Goal: Task Accomplishment & Management: Use online tool/utility

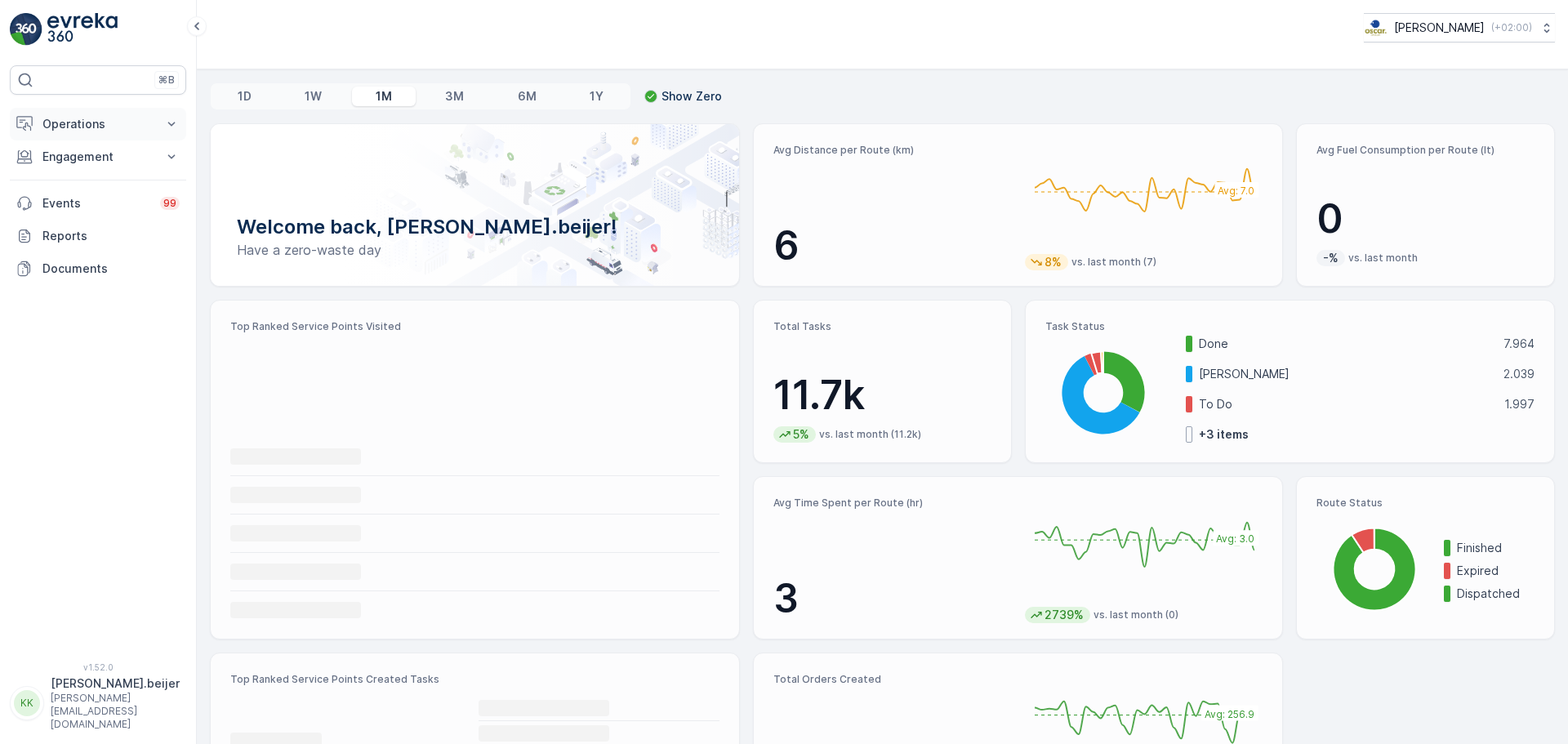
click at [165, 125] on icon at bounding box center [172, 124] width 16 height 16
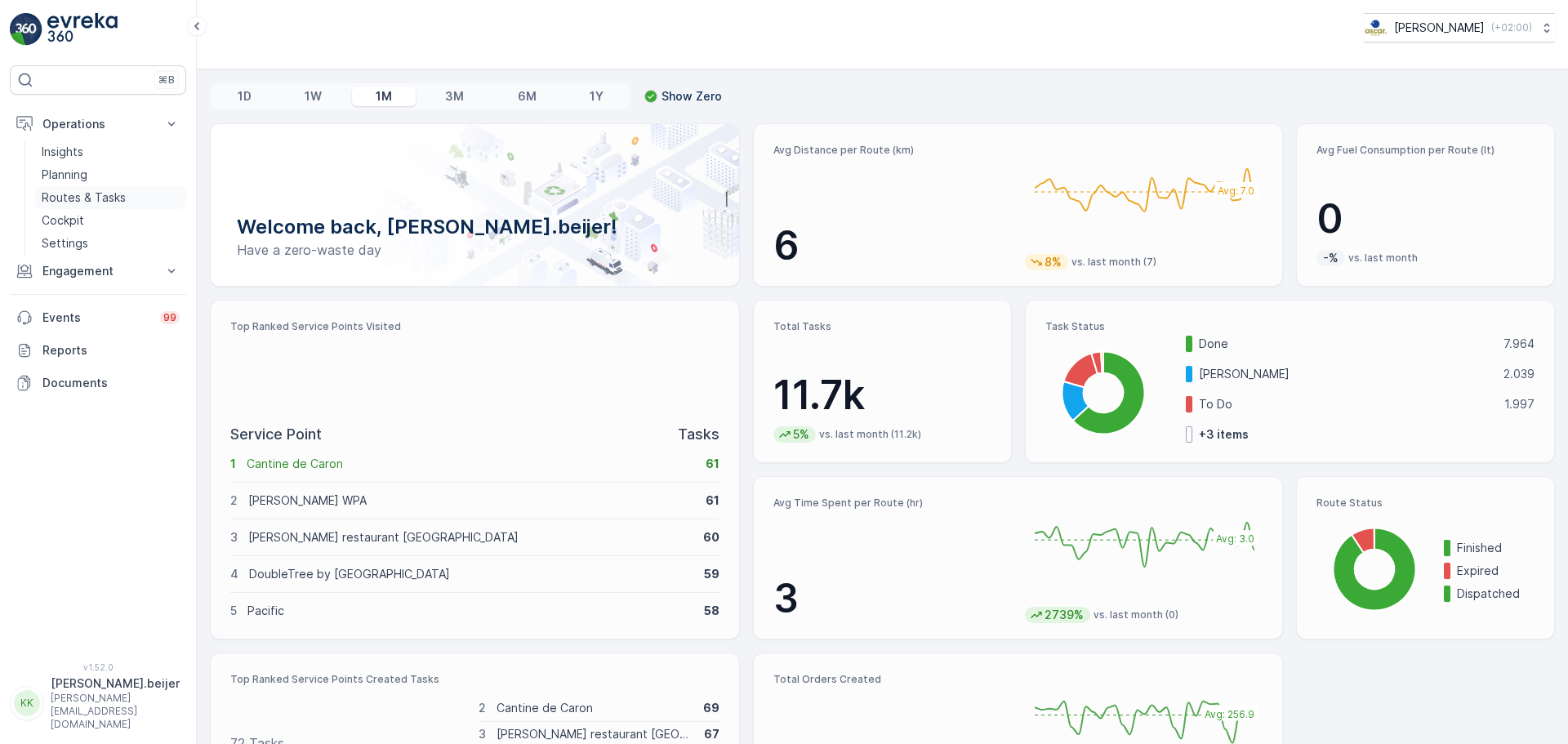
click at [100, 195] on p "Routes & Tasks" at bounding box center [84, 197] width 84 height 16
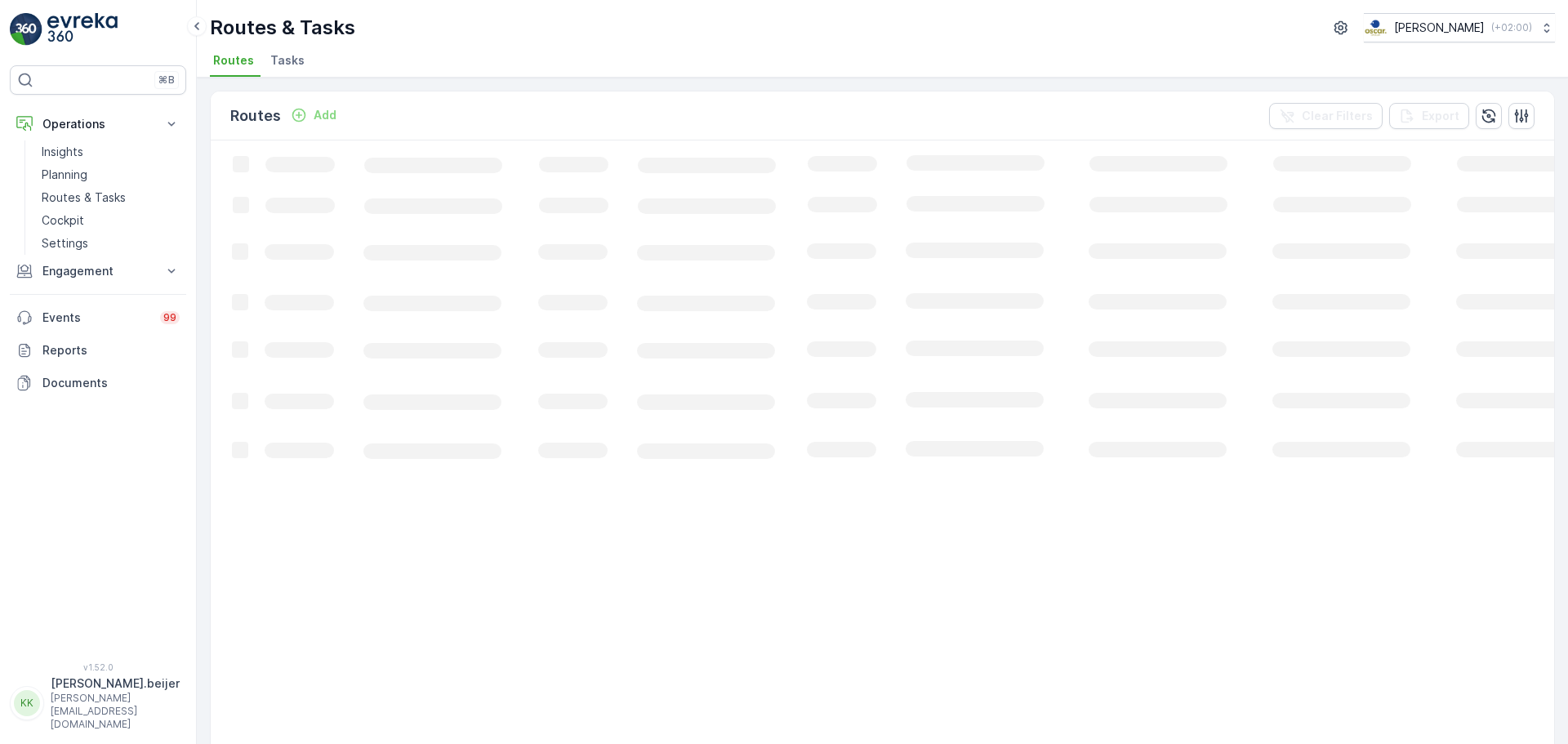
click at [285, 57] on span "Tasks" at bounding box center [287, 60] width 35 height 16
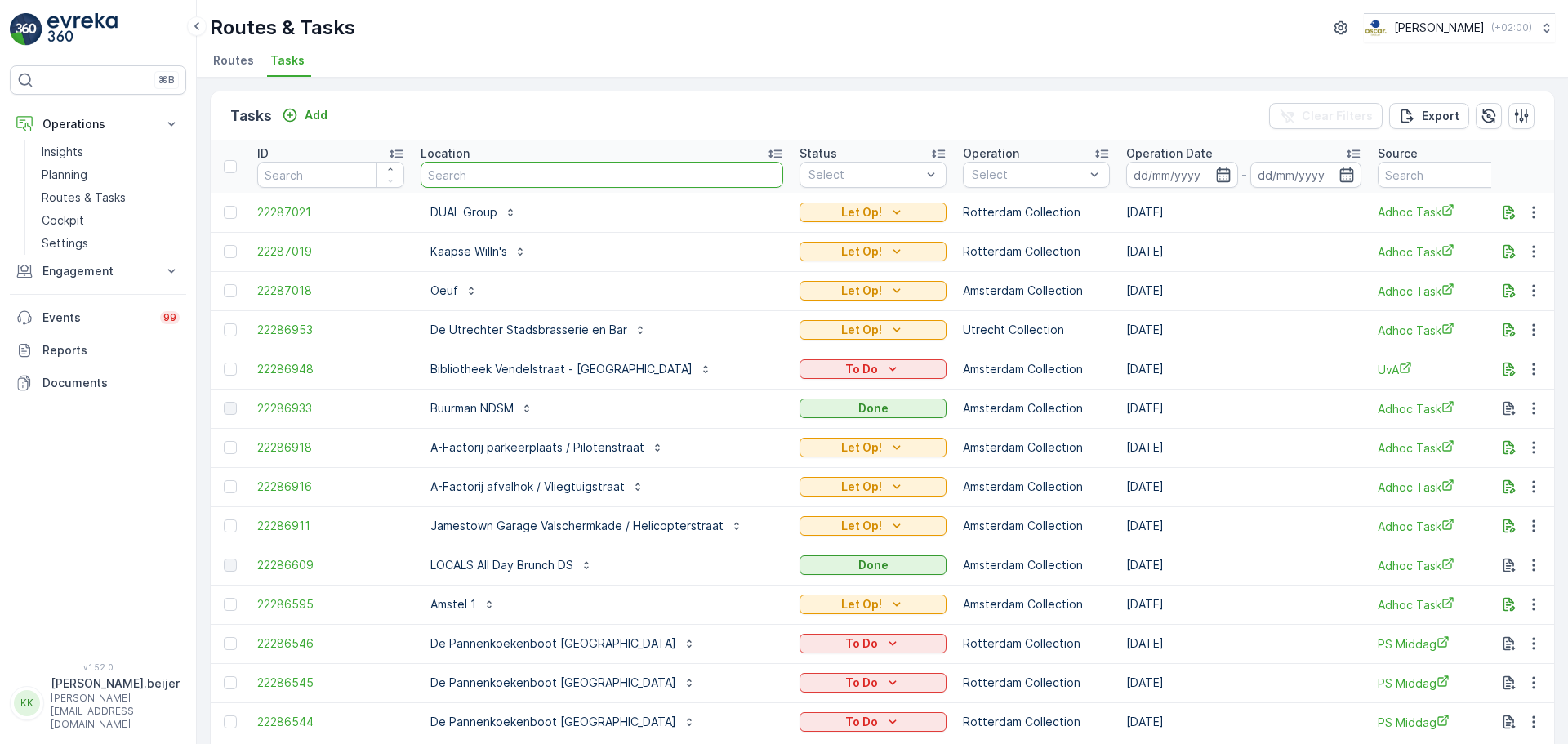
click at [468, 179] on input "text" at bounding box center [602, 174] width 363 height 26
type input "meeting"
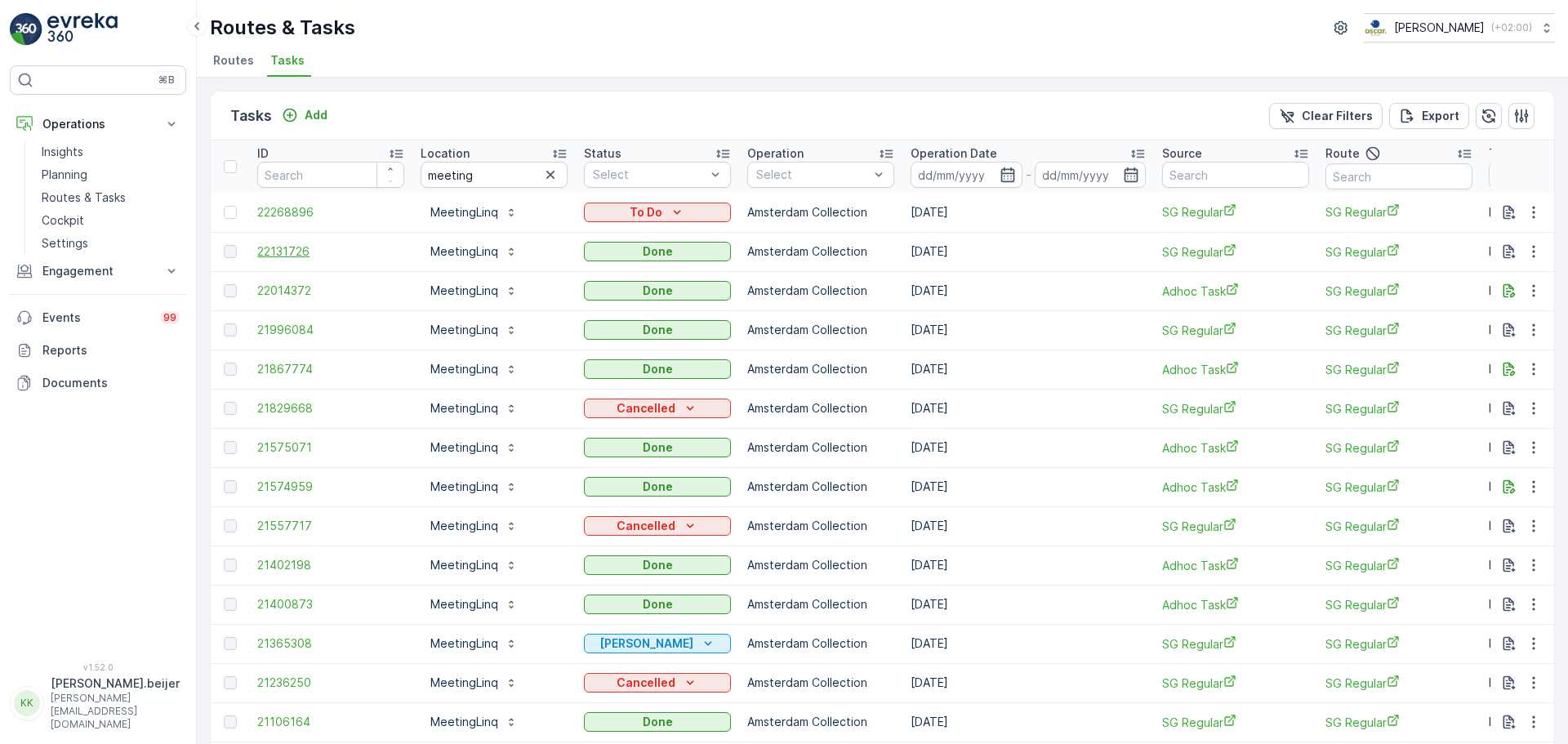
click at [286, 252] on span "22131726" at bounding box center [330, 252] width 147 height 16
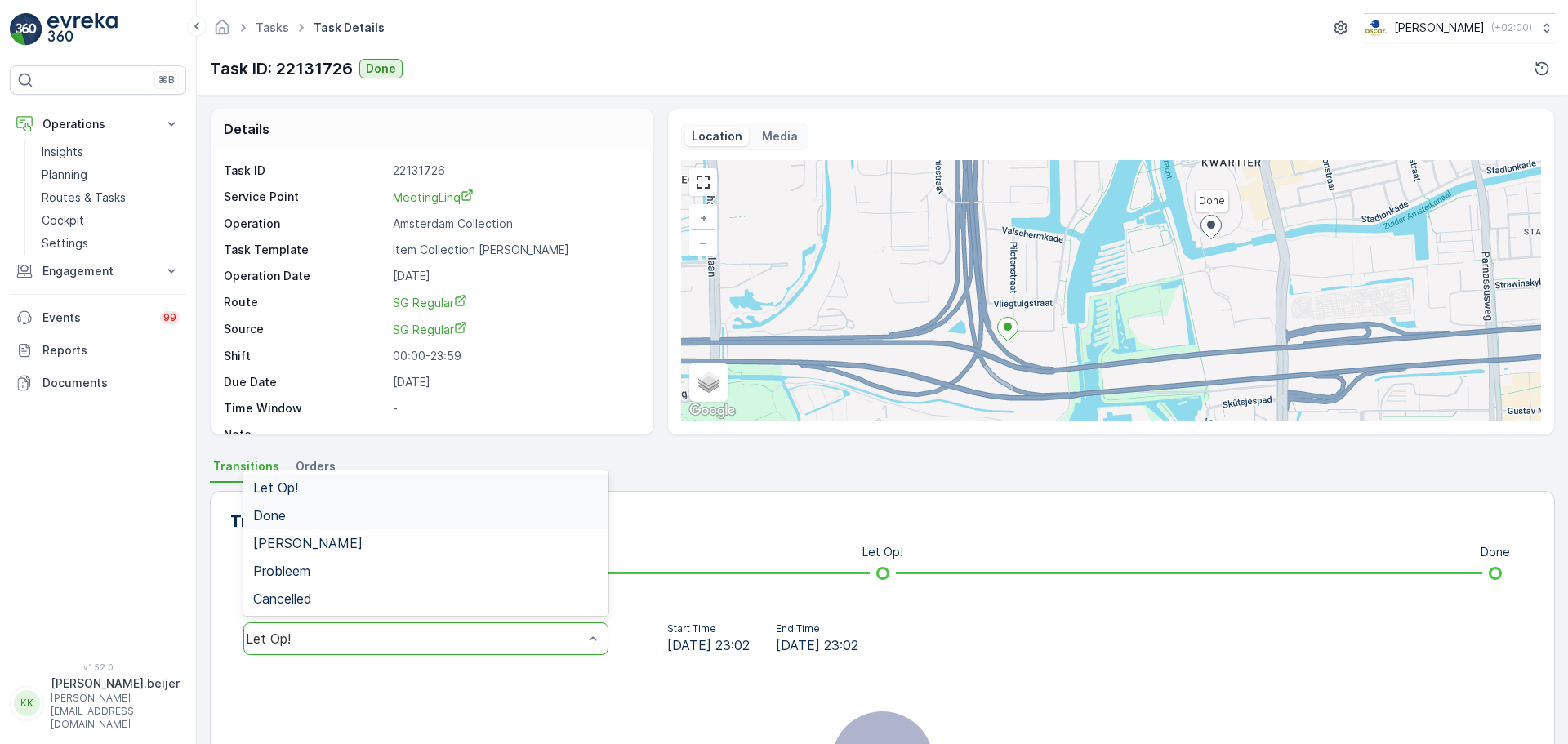
click at [324, 516] on div "Done" at bounding box center [426, 515] width 346 height 15
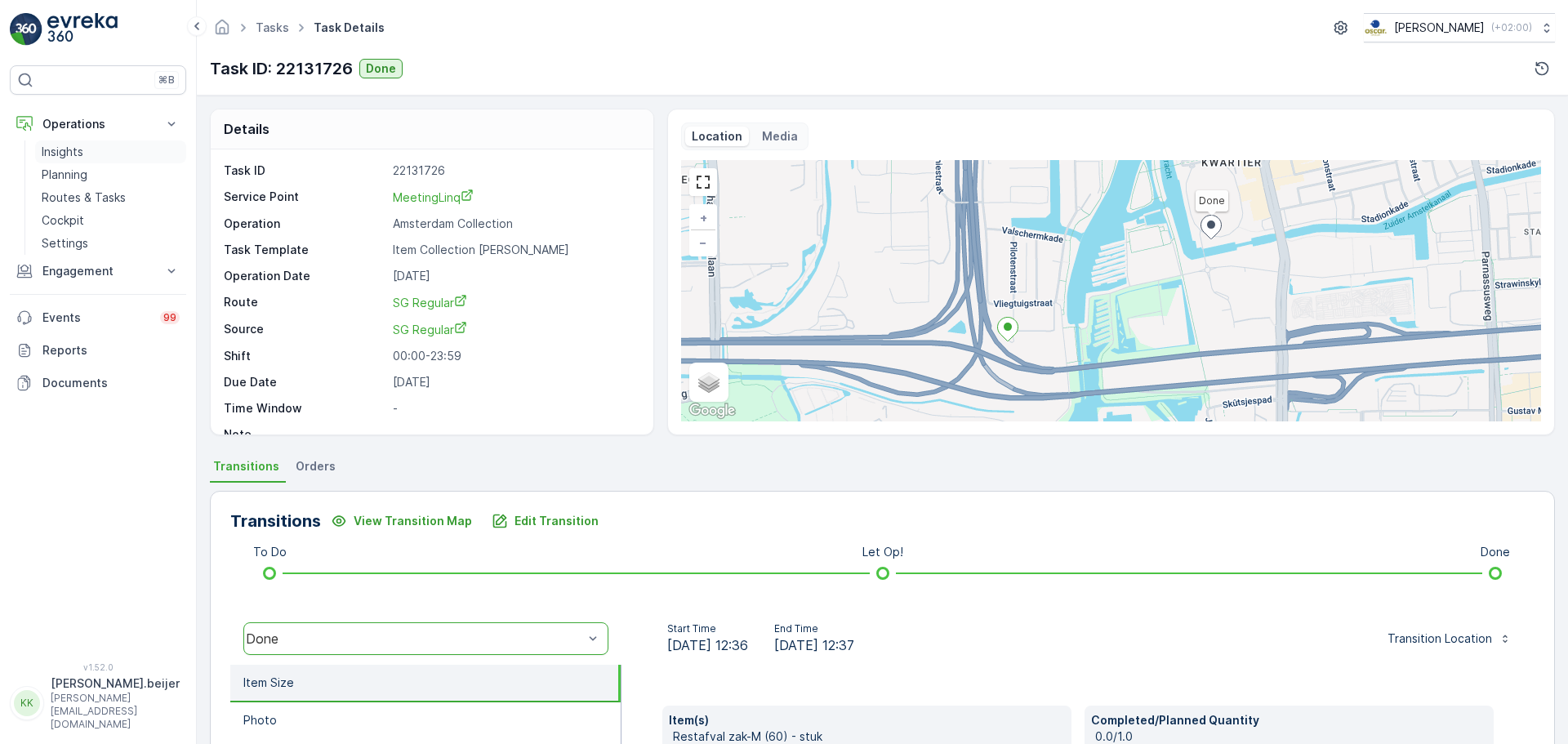
click at [122, 148] on link "Insights" at bounding box center [111, 152] width 151 height 23
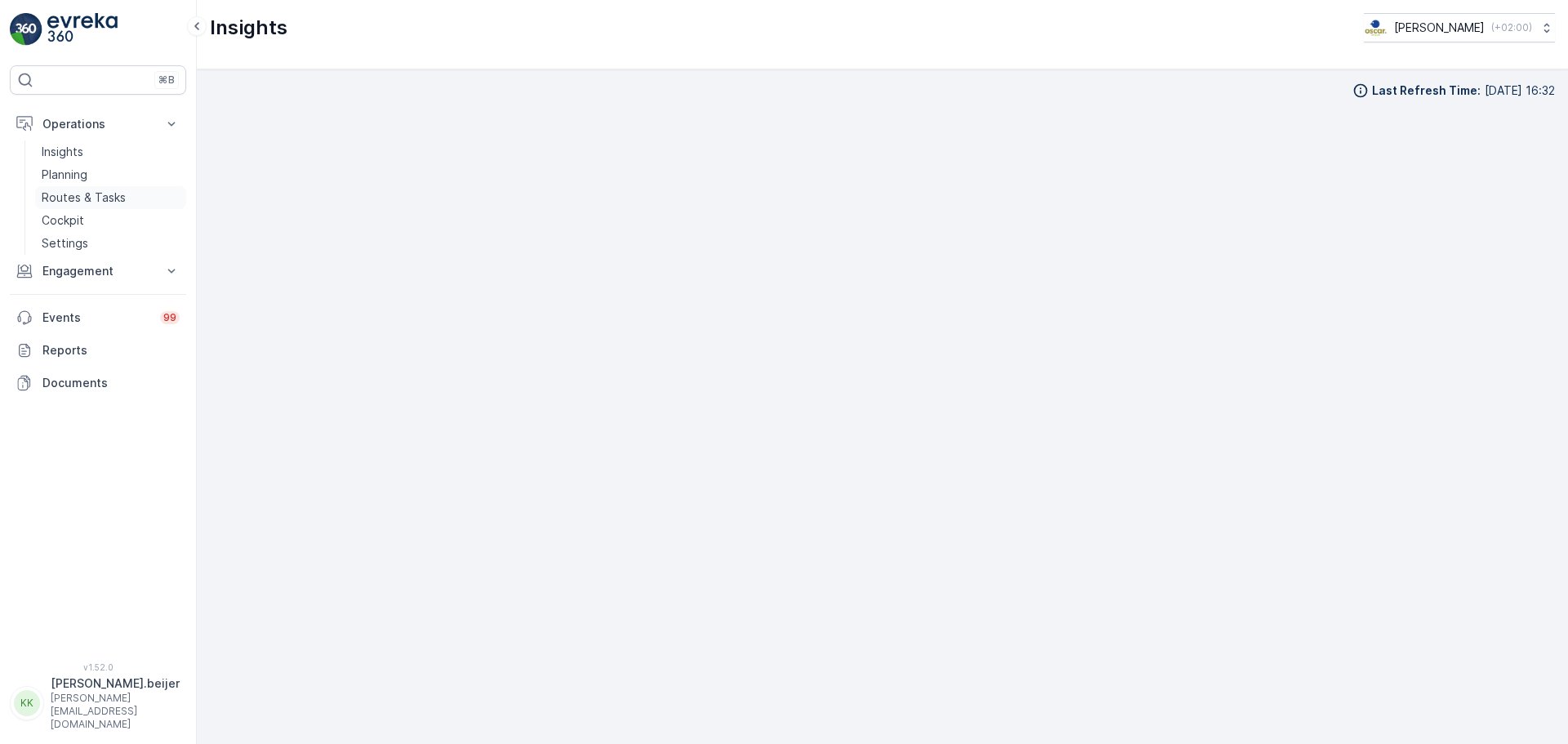
click at [118, 199] on p "Routes & Tasks" at bounding box center [84, 197] width 84 height 16
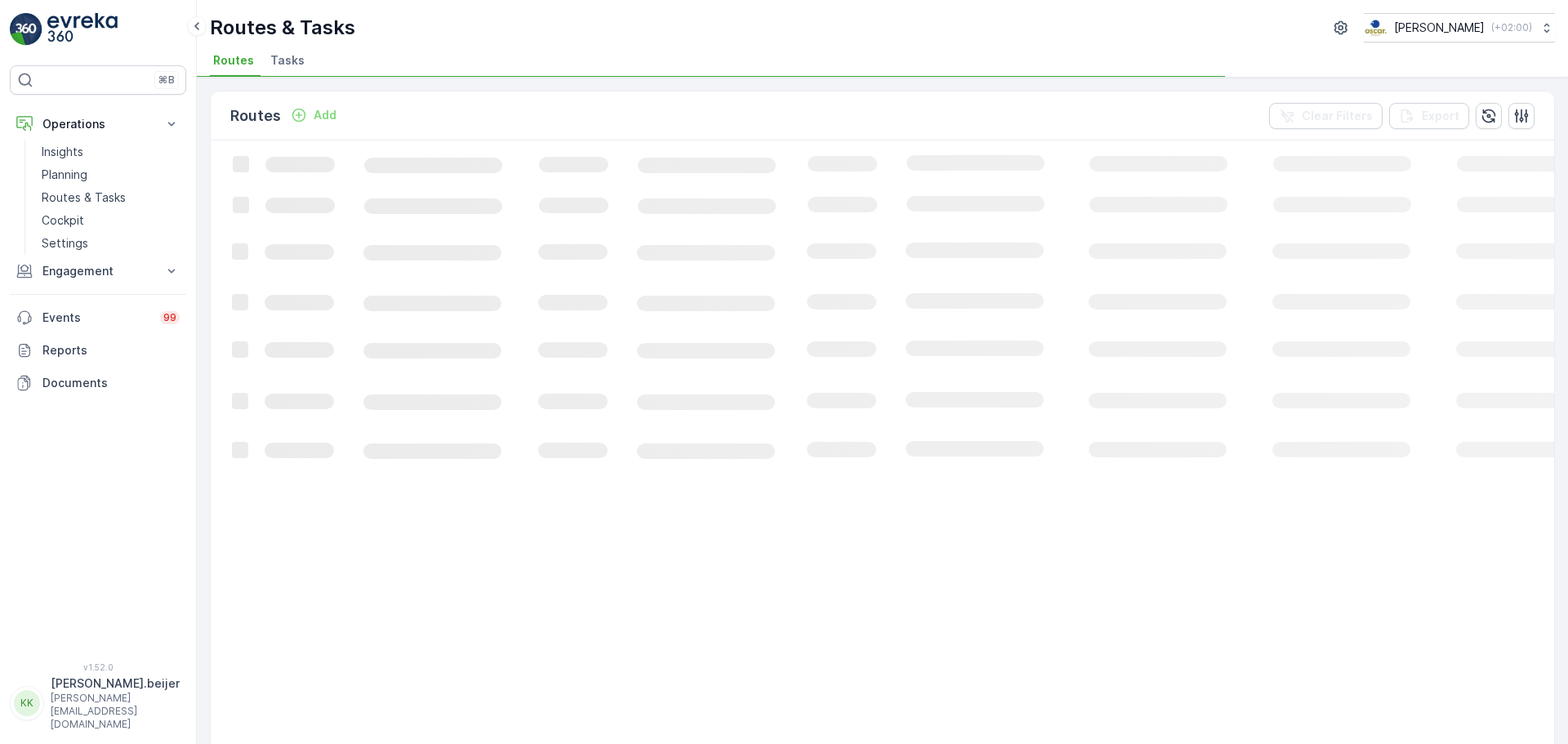
click at [288, 68] on span "Tasks" at bounding box center [287, 60] width 35 height 16
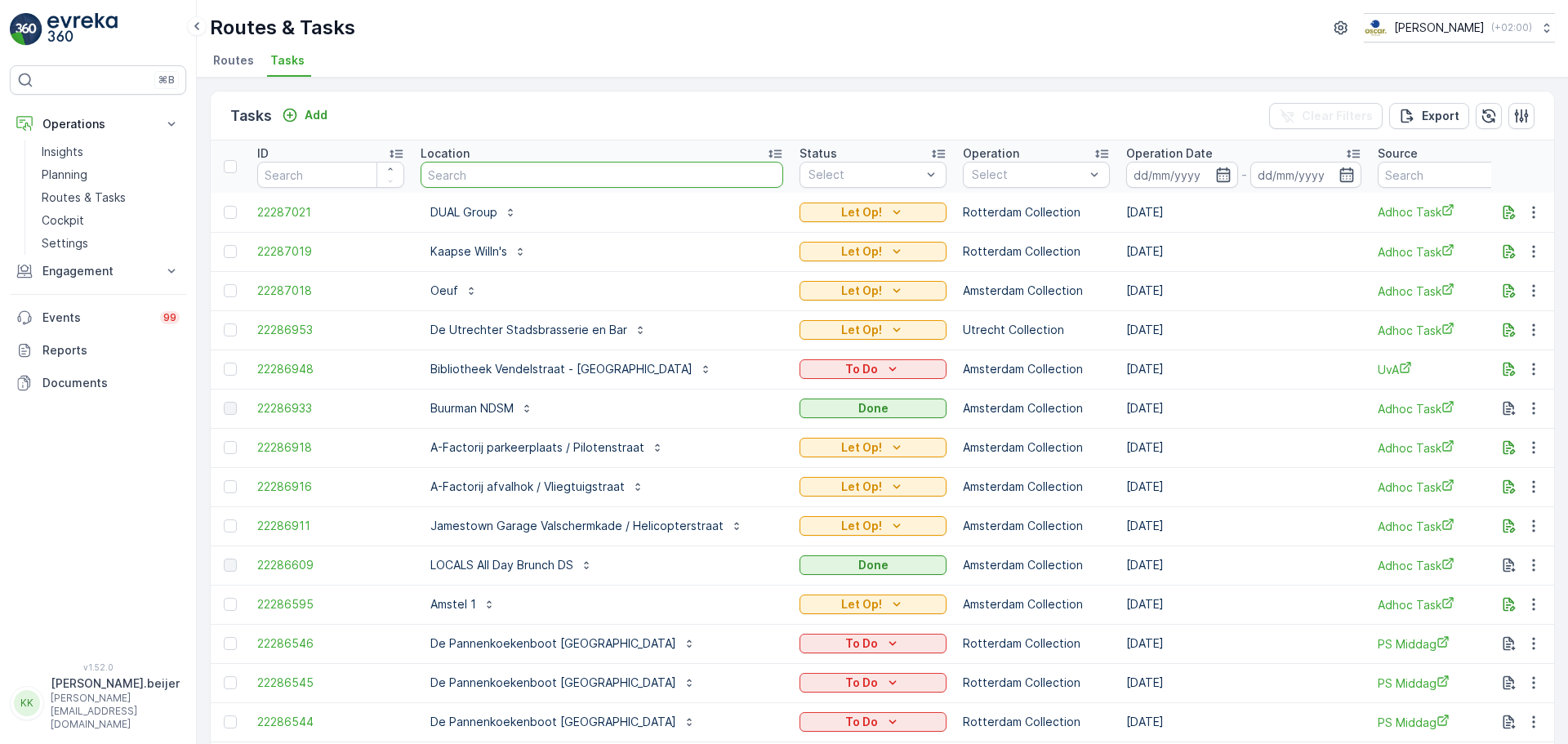
click at [459, 181] on input "text" at bounding box center [602, 174] width 363 height 26
type input "greenwaste"
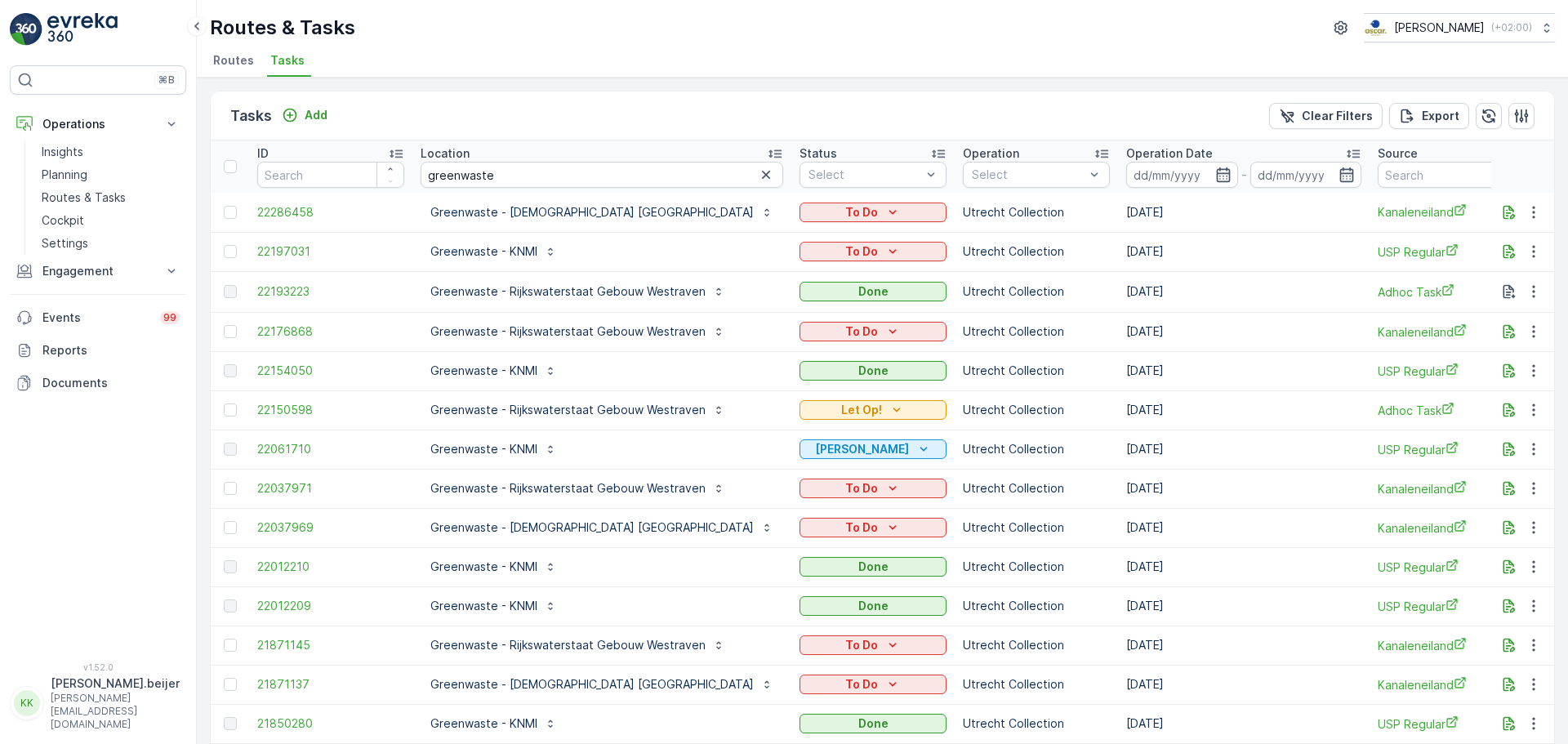
click at [1347, 155] on icon at bounding box center [1353, 154] width 13 height 8
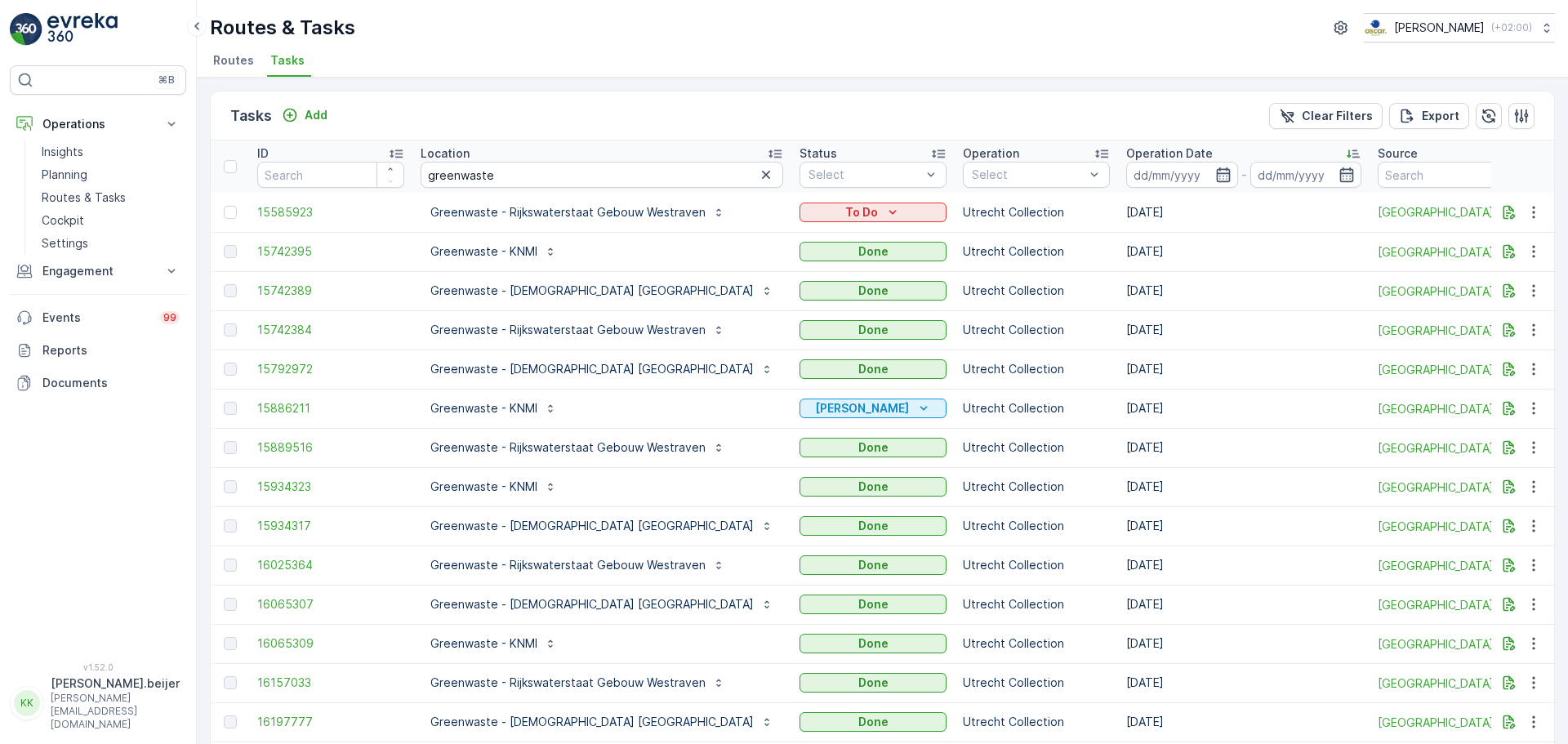
click at [1347, 155] on icon at bounding box center [1353, 154] width 13 height 8
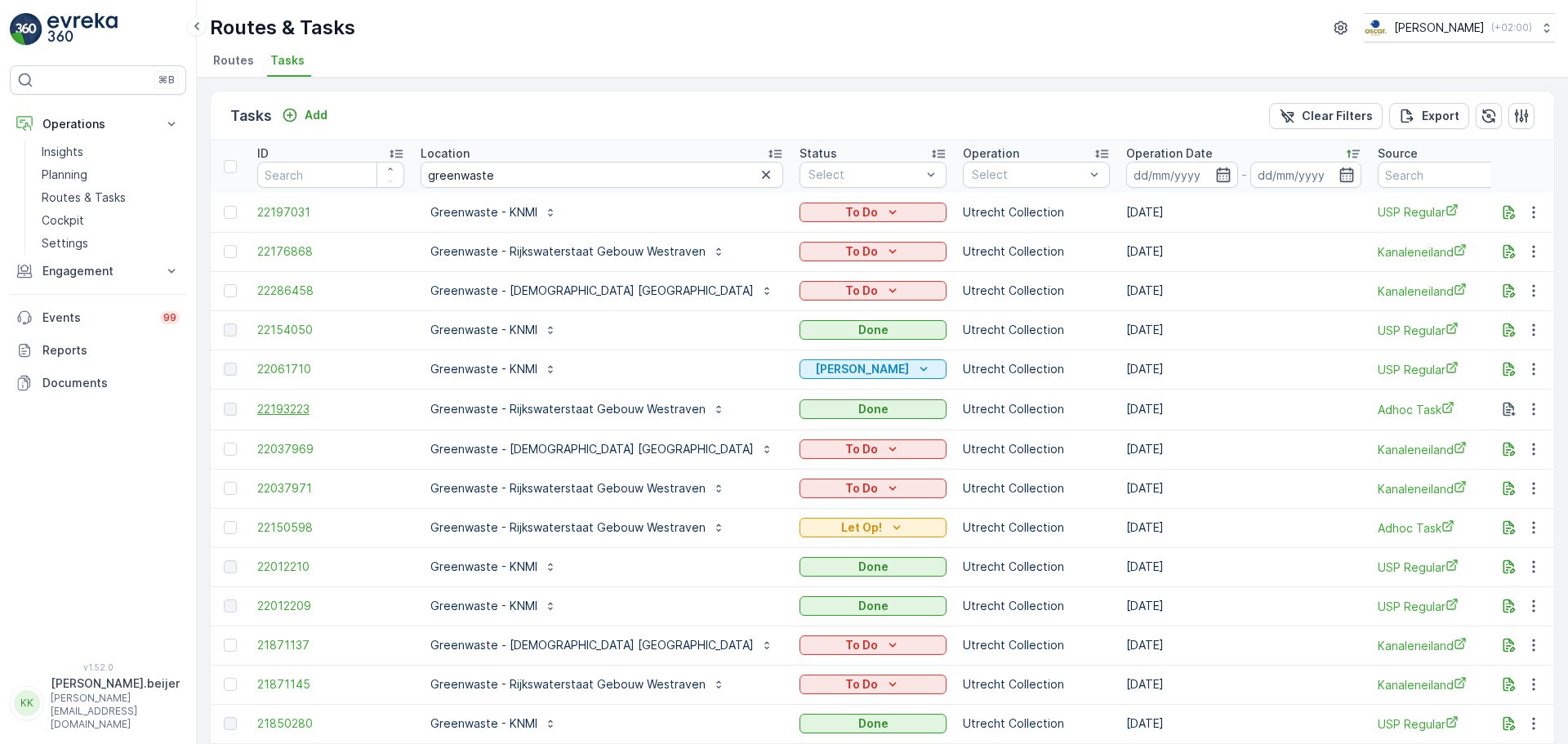
click at [276, 410] on span "22193223" at bounding box center [330, 409] width 147 height 16
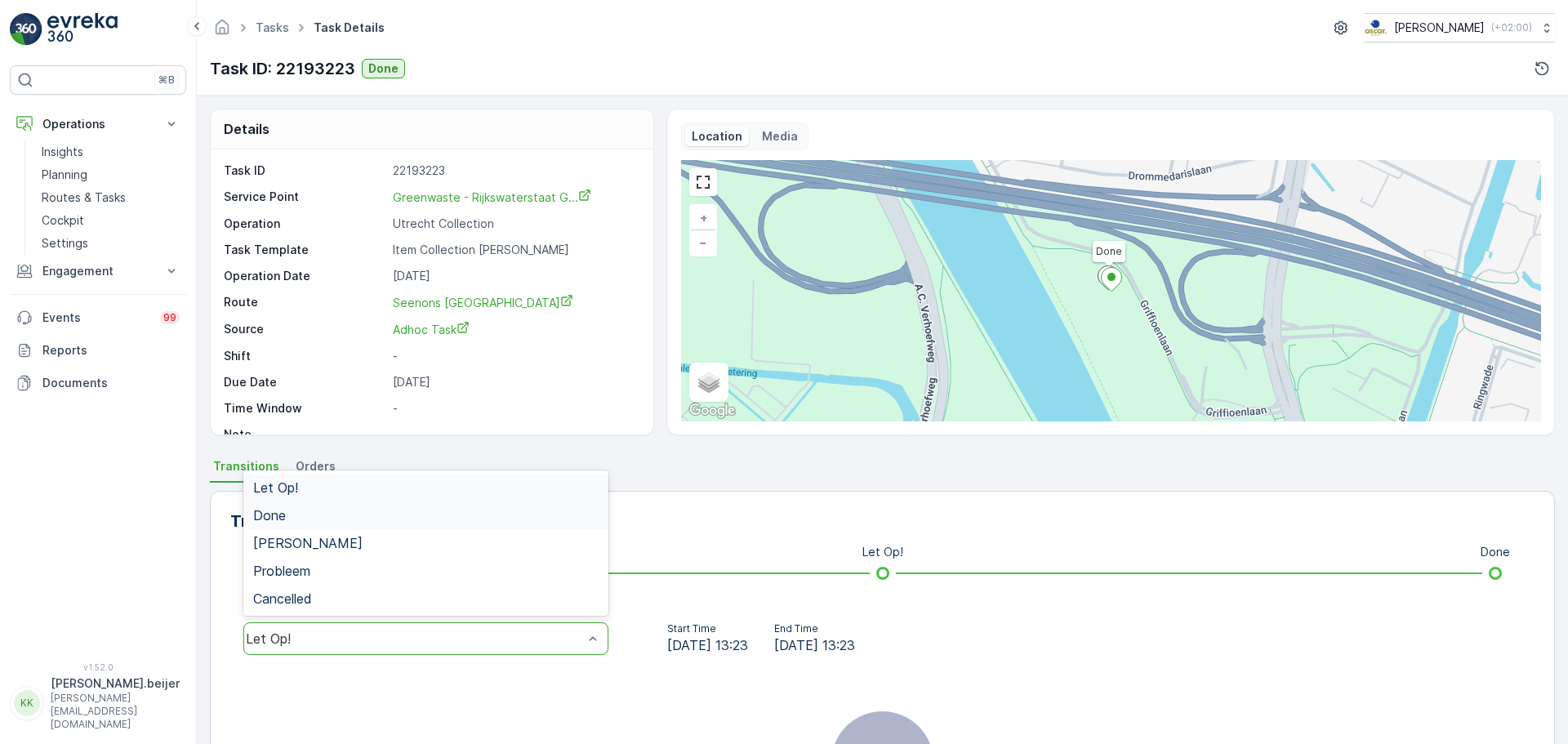
click at [303, 517] on div "Done" at bounding box center [426, 515] width 346 height 15
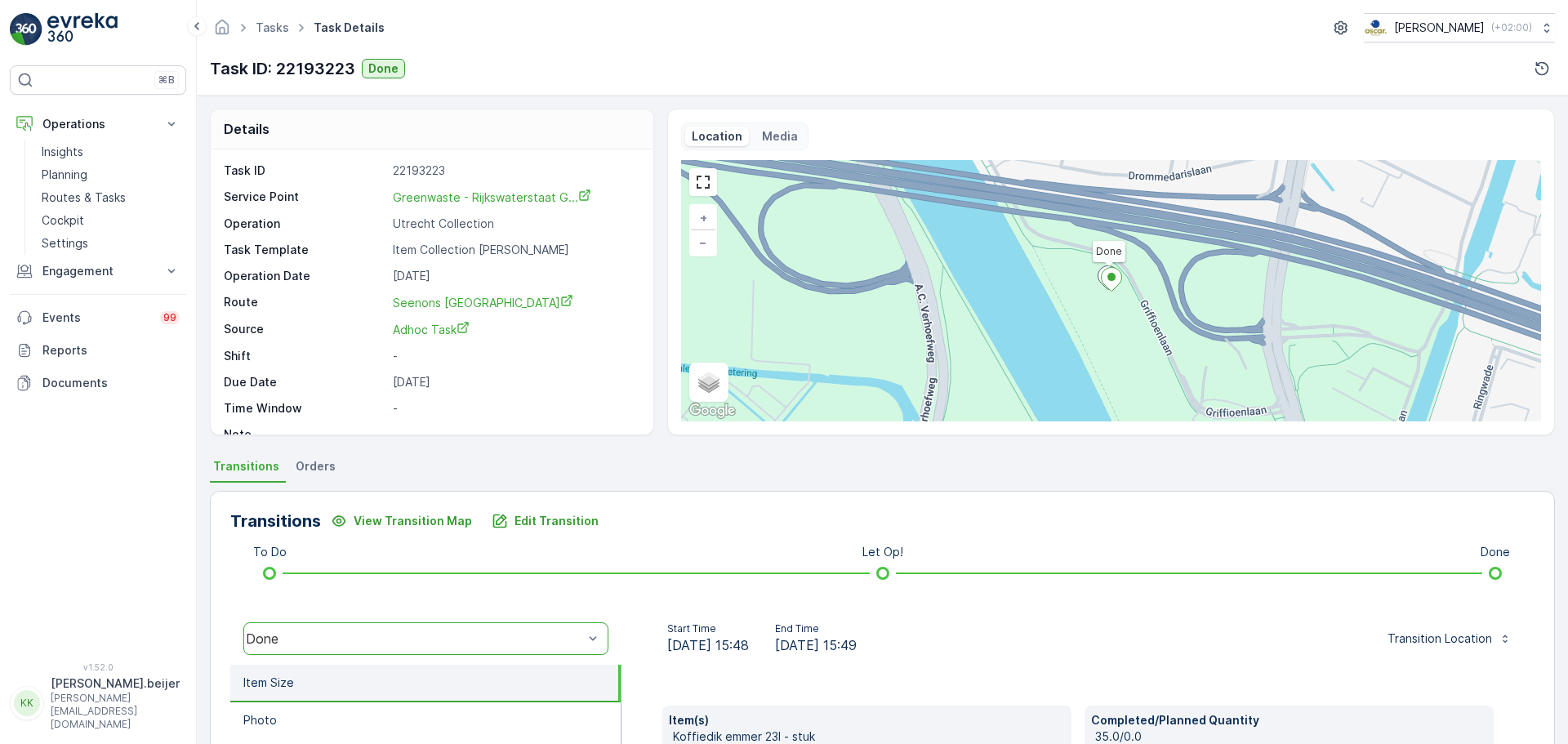
scroll to position [177, 0]
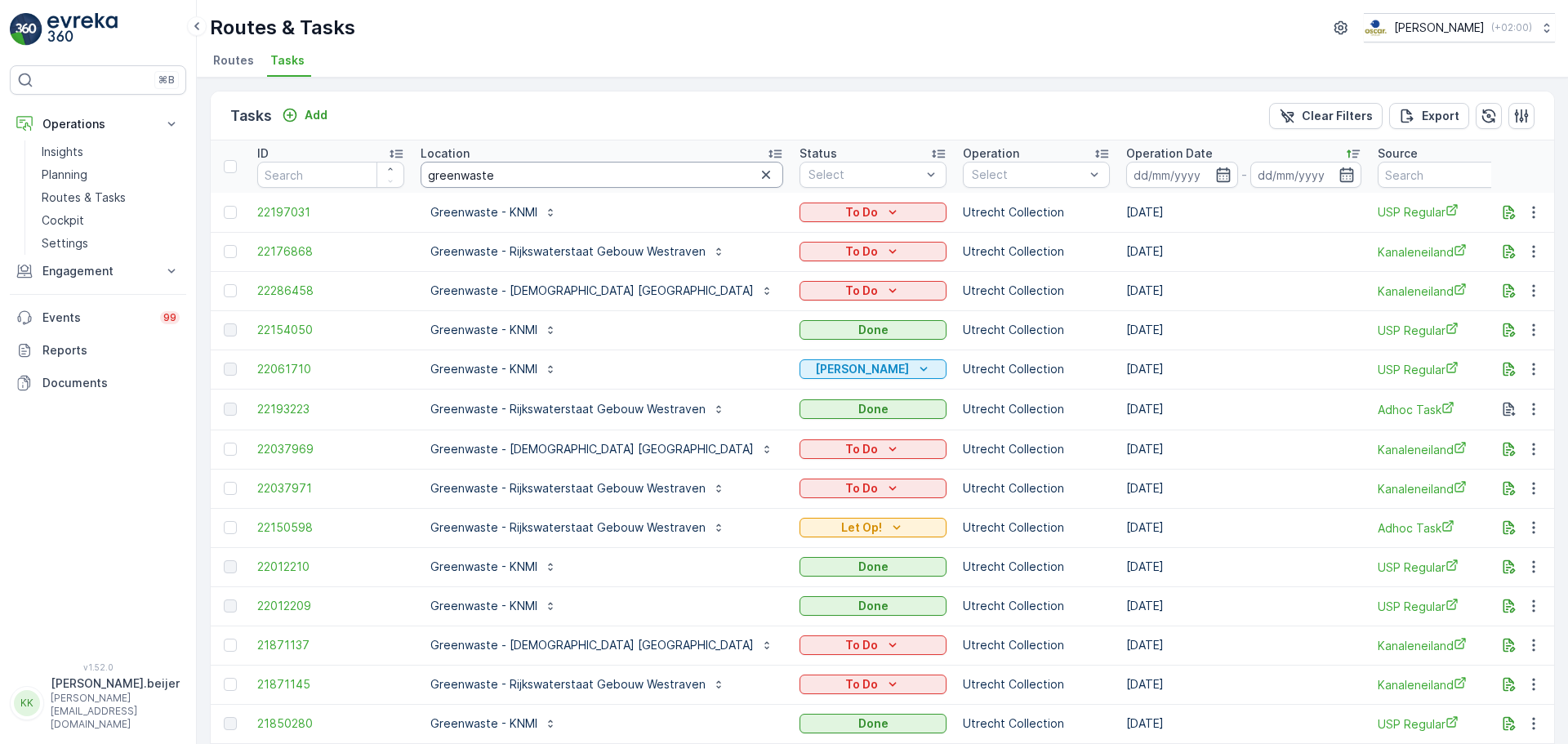
click at [481, 168] on input "greenwaste" at bounding box center [602, 174] width 363 height 26
click at [507, 169] on input "greenwaste" at bounding box center [602, 174] width 363 height 26
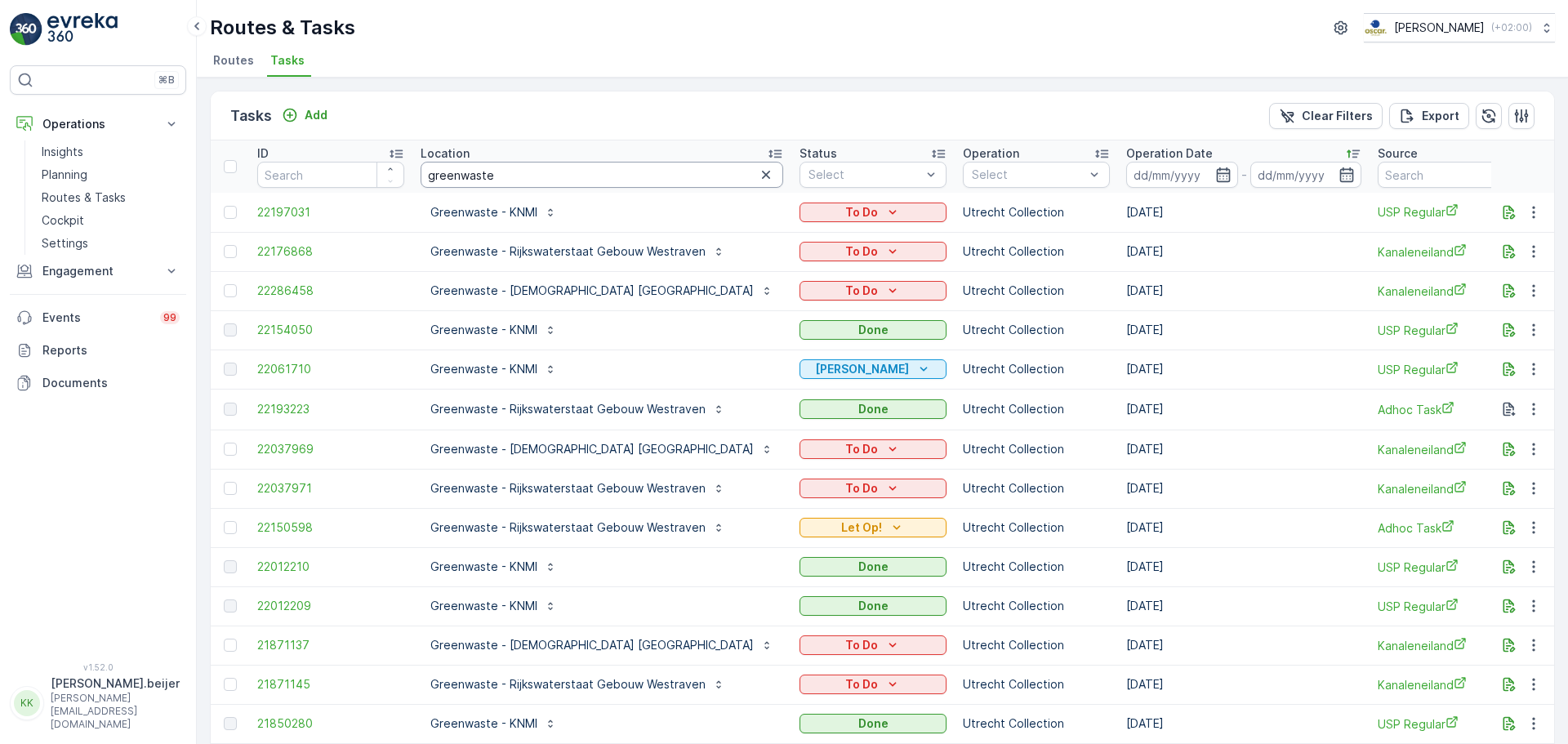
click at [507, 169] on input "greenwaste" at bounding box center [602, 174] width 363 height 26
type input "30 ml"
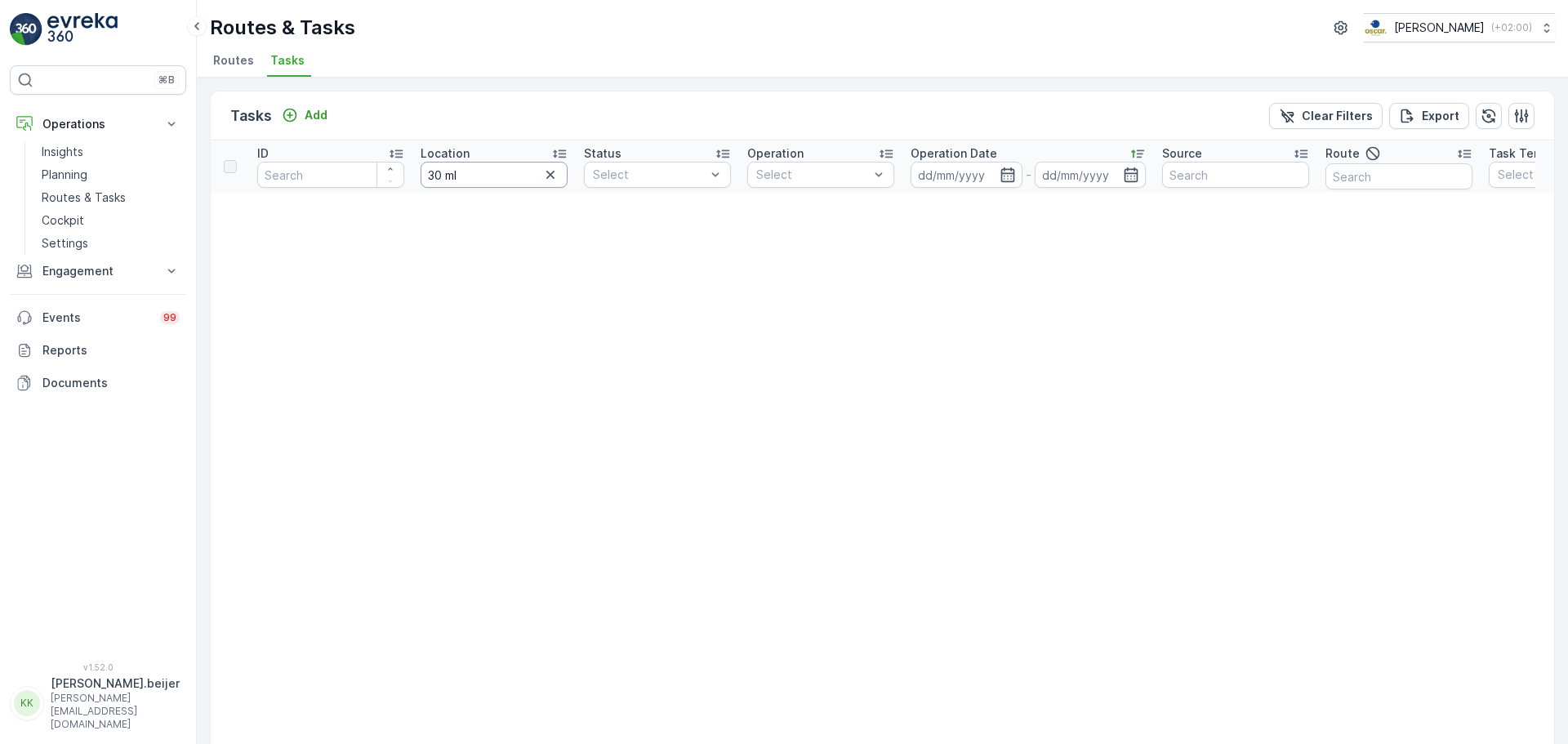
click at [449, 171] on input "30 ml" at bounding box center [493, 174] width 147 height 26
type input "30ml"
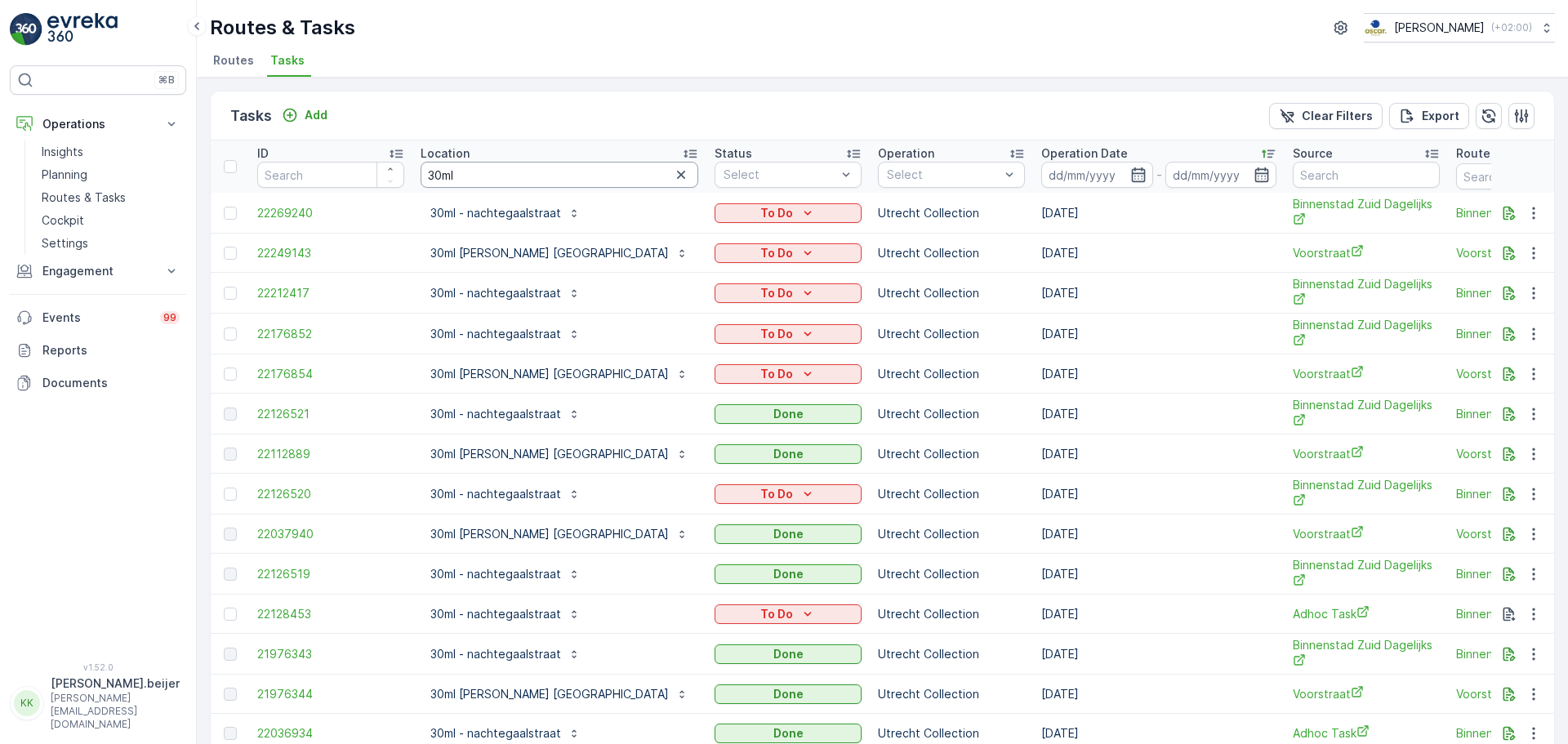
click at [472, 185] on input "30ml" at bounding box center [559, 174] width 277 height 26
click at [465, 180] on input "30ml" at bounding box center [559, 174] width 277 height 26
type input "binnen"
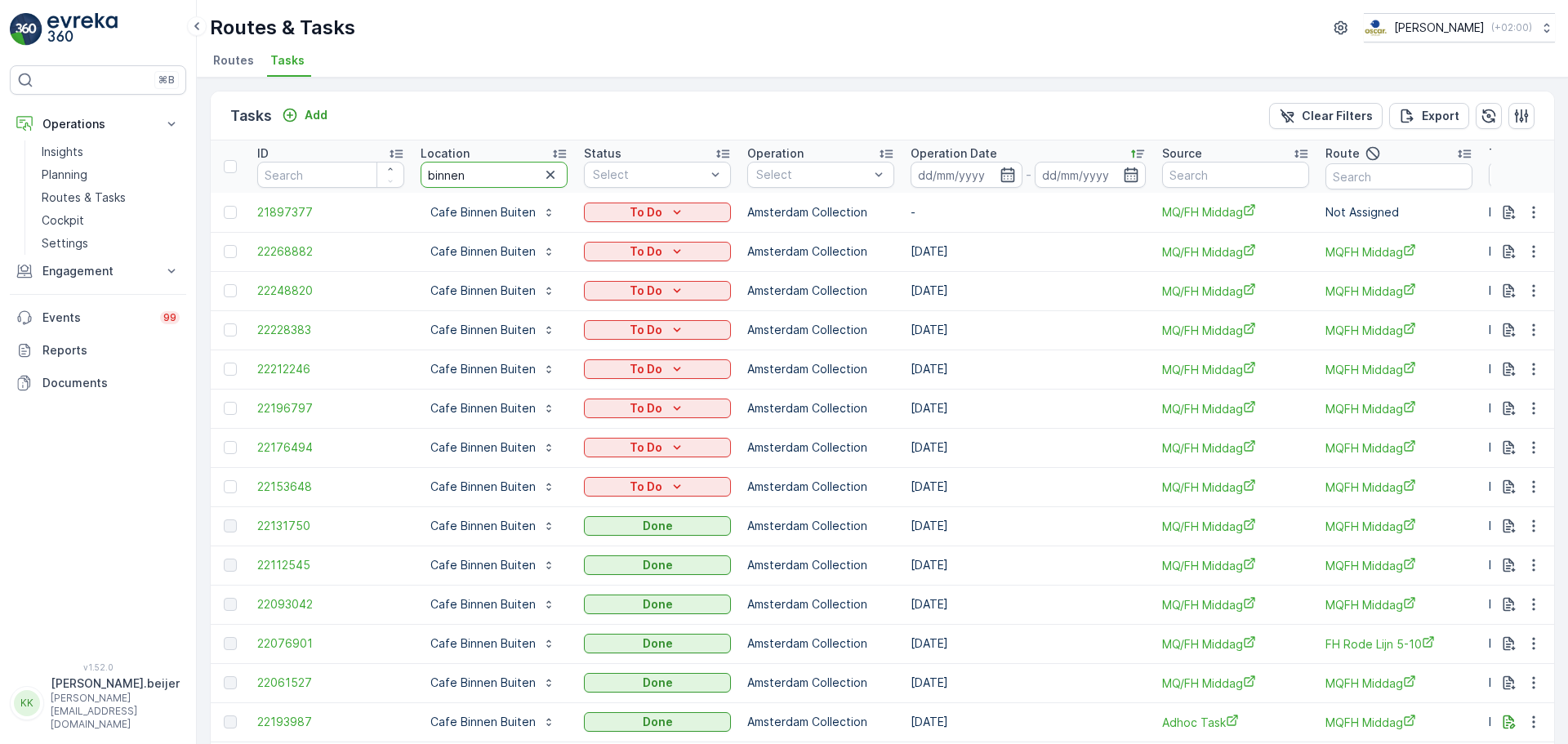
click at [456, 173] on input "binnen" at bounding box center [493, 174] width 147 height 26
type input "sport"
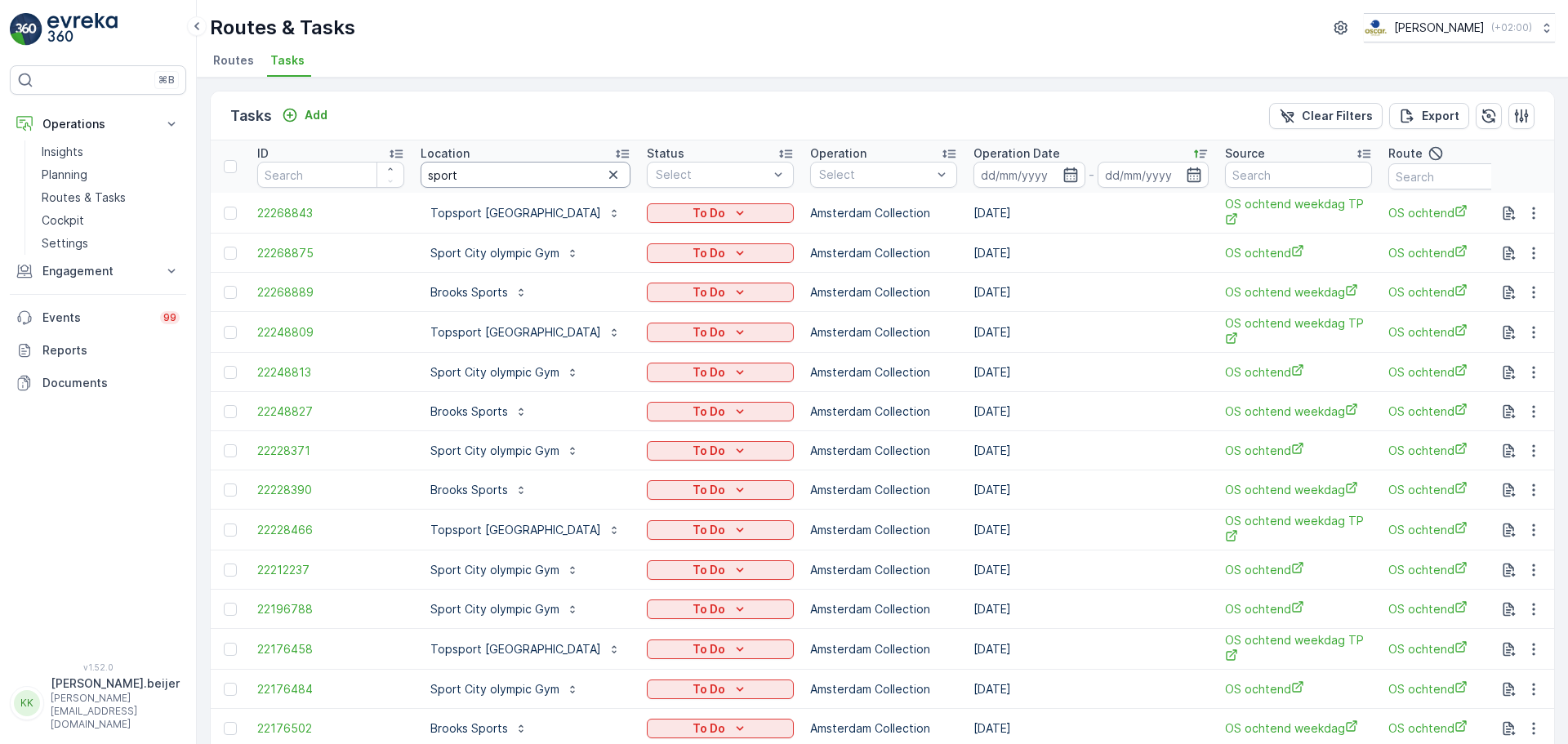
click at [483, 176] on input "sport" at bounding box center [525, 174] width 210 height 26
type input "sportspullen"
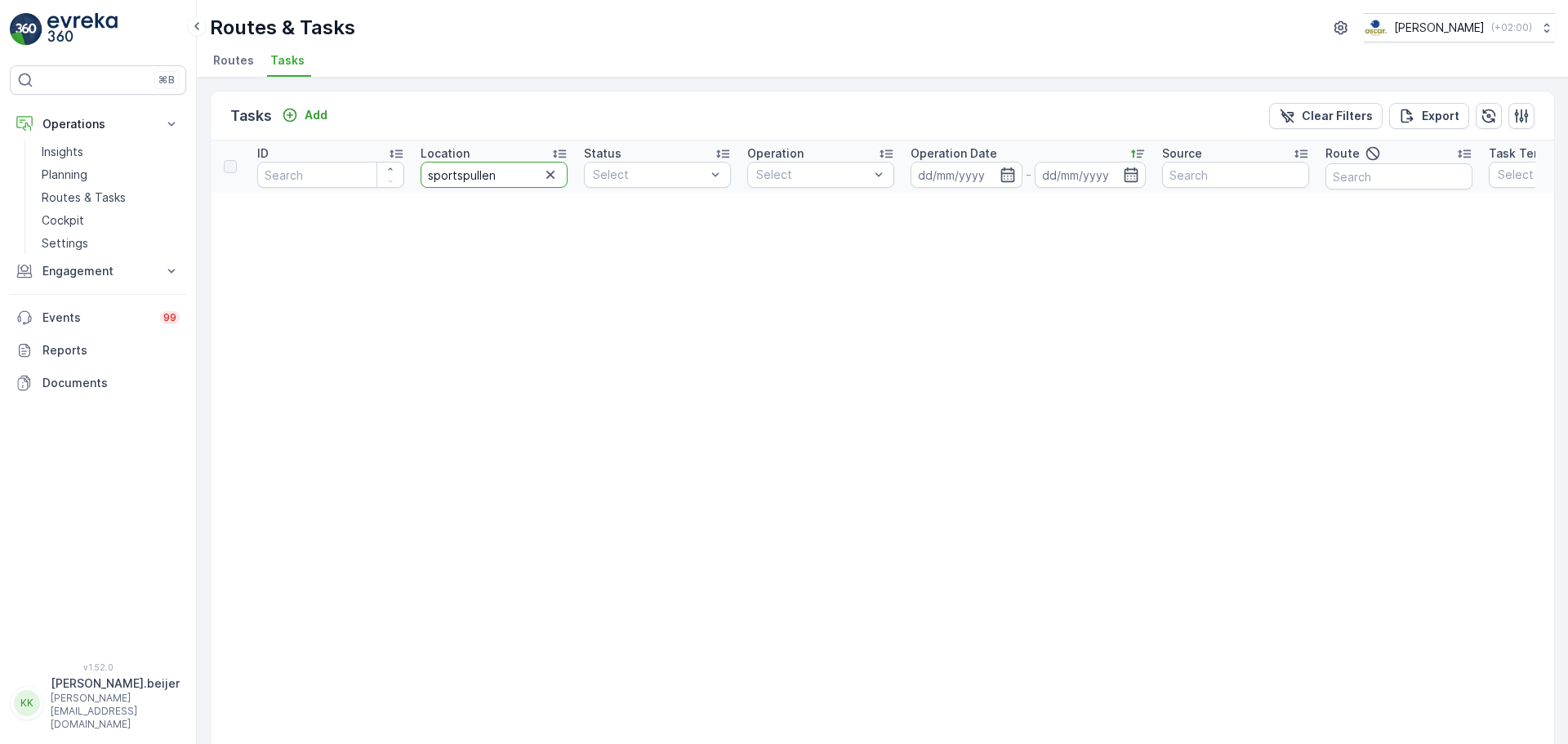
click at [483, 176] on input "sportspullen" at bounding box center [493, 174] width 147 height 26
type input "stichting"
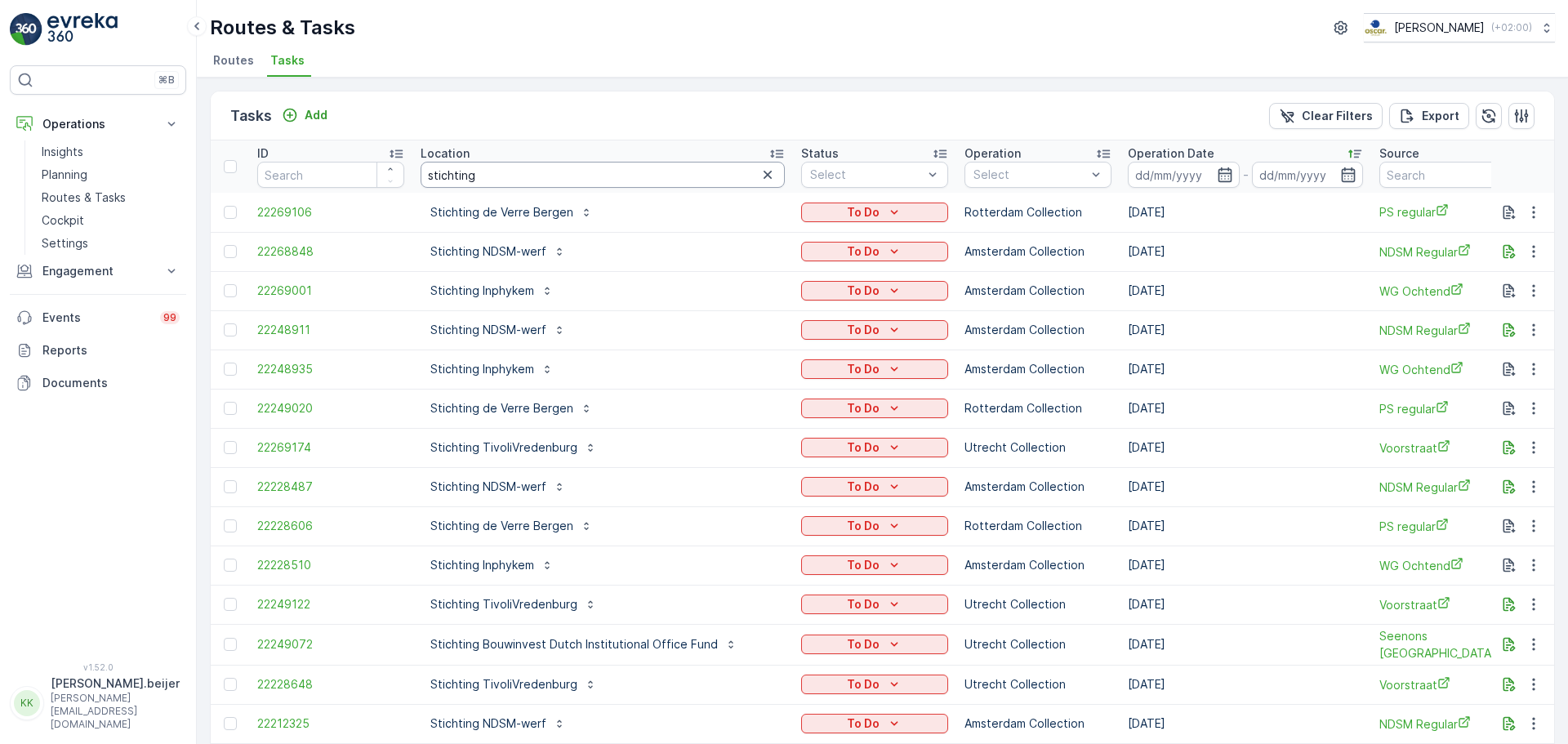
click at [483, 176] on input "stichting" at bounding box center [603, 174] width 364 height 26
type input "stichting spro"
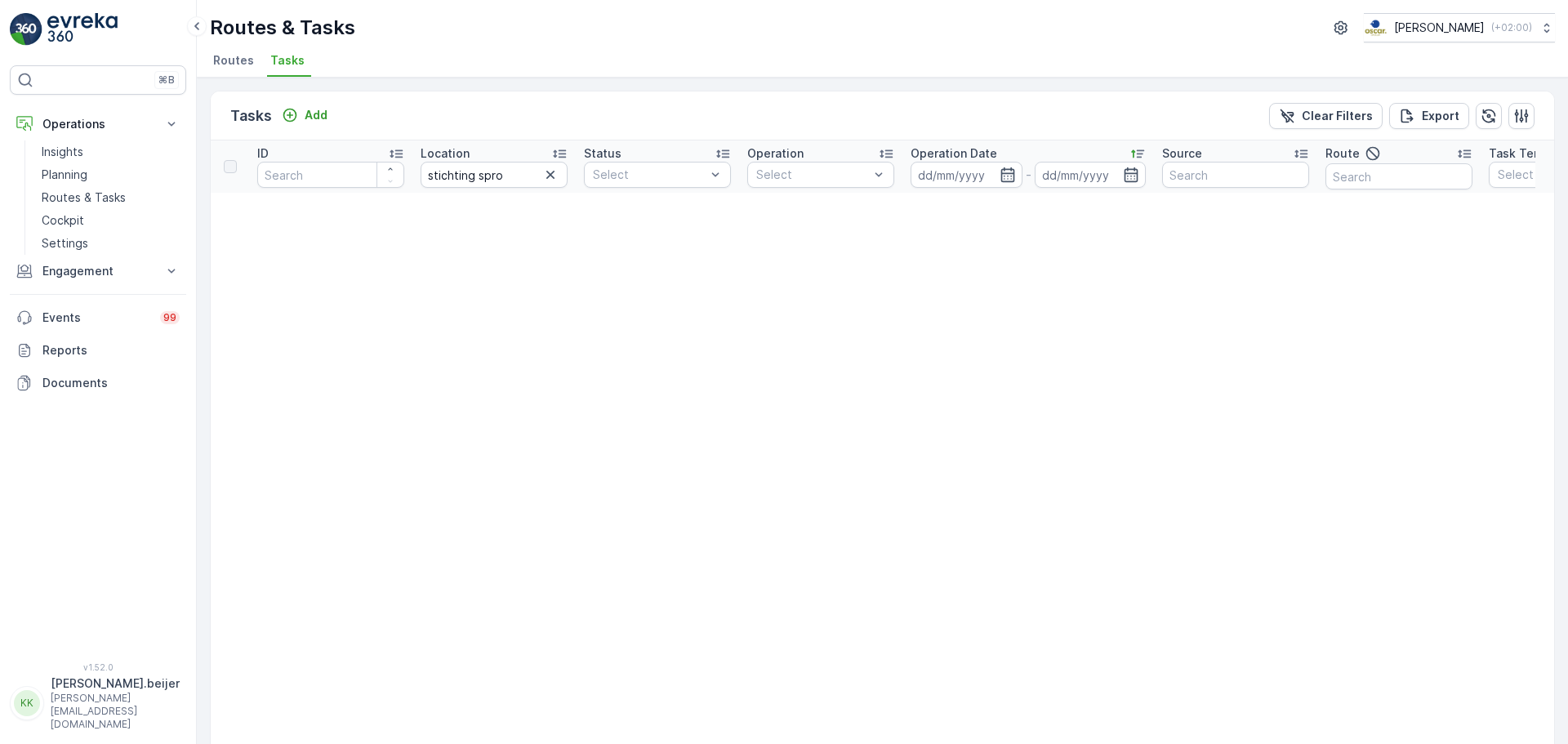
click at [481, 166] on input "stichting spro" at bounding box center [493, 174] width 147 height 26
drag, startPoint x: 481, startPoint y: 166, endPoint x: 473, endPoint y: 165, distance: 8.1
click at [473, 165] on input "stichting spro" at bounding box center [493, 174] width 147 height 26
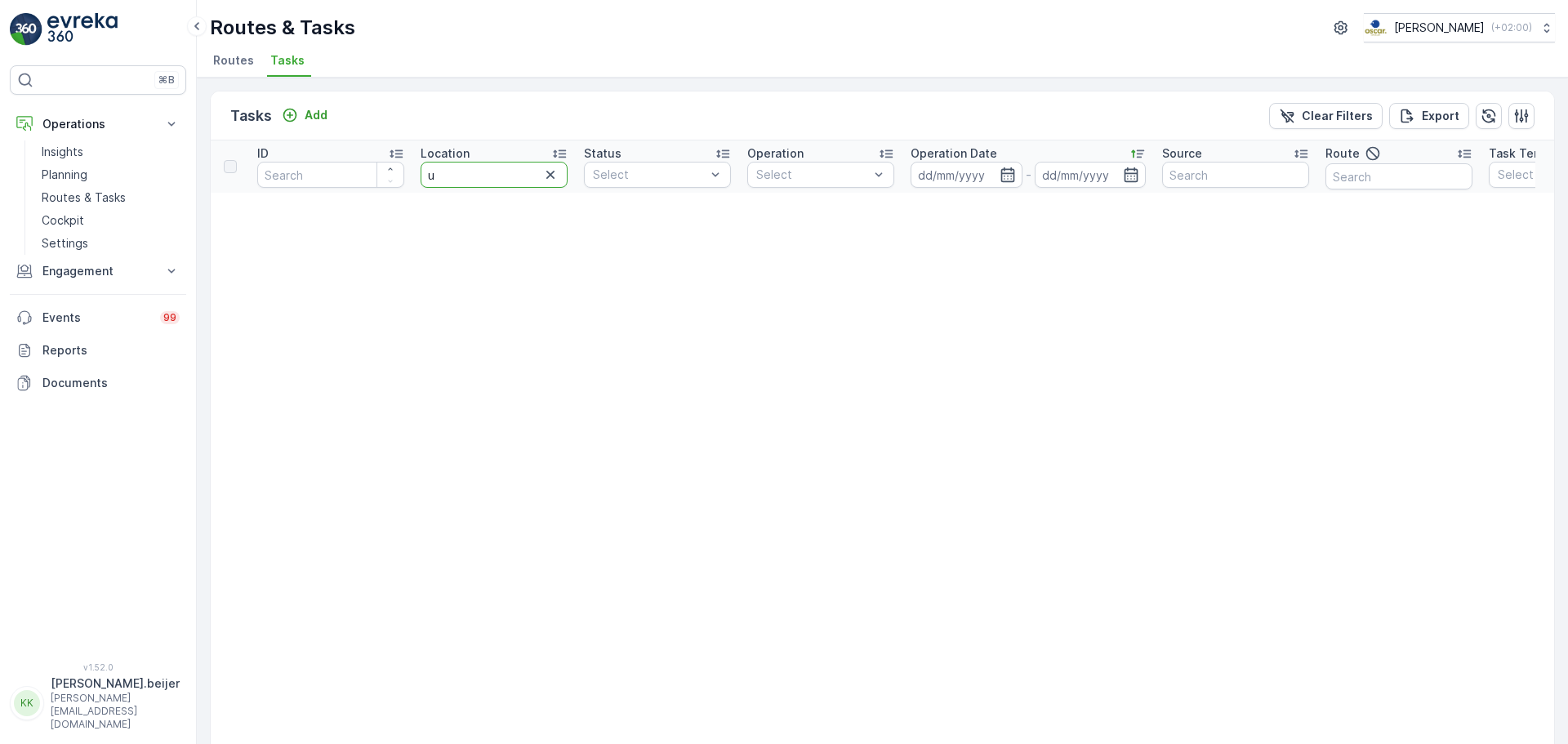
type input "uu"
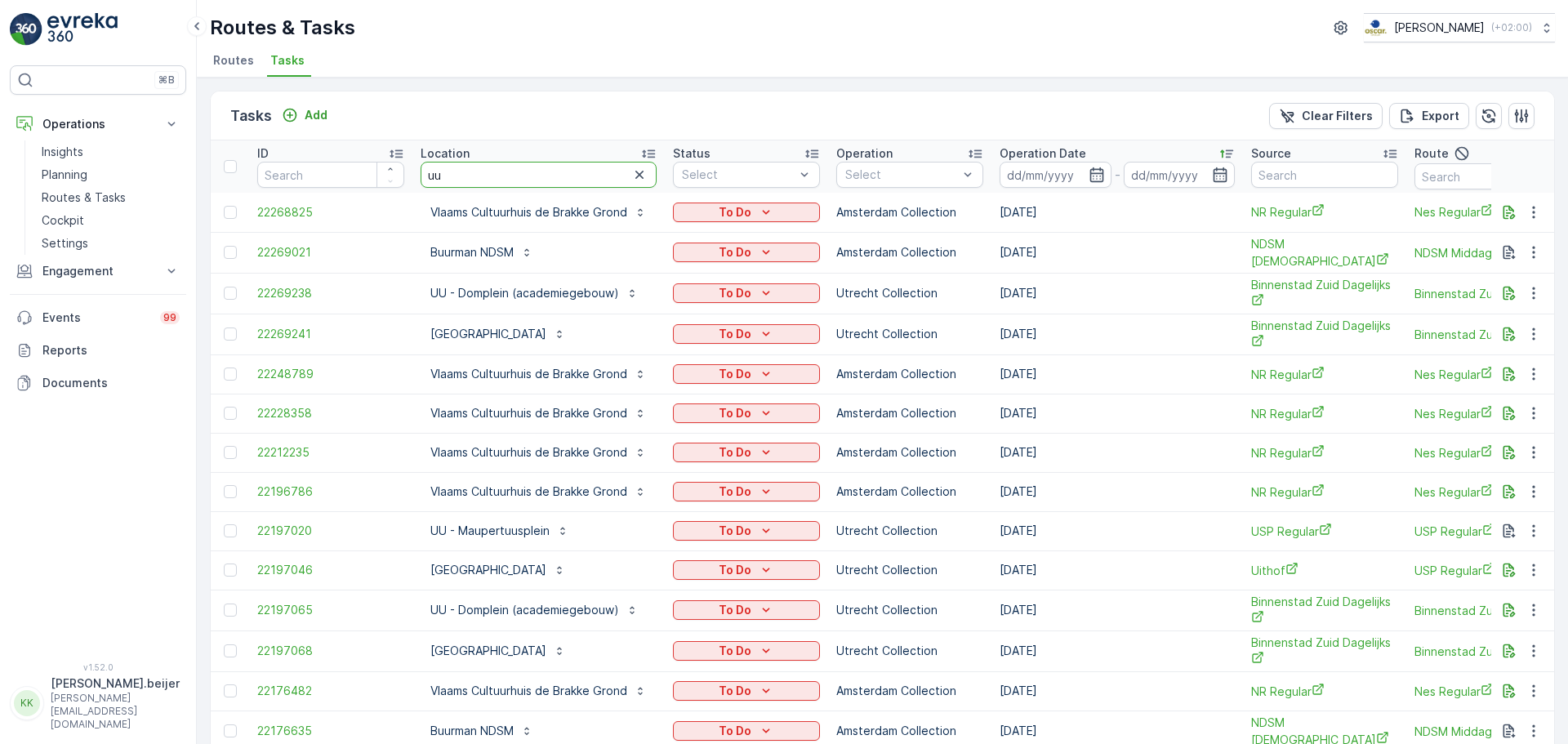
click at [468, 172] on input "uu" at bounding box center [538, 174] width 236 height 26
type input "uu - dom"
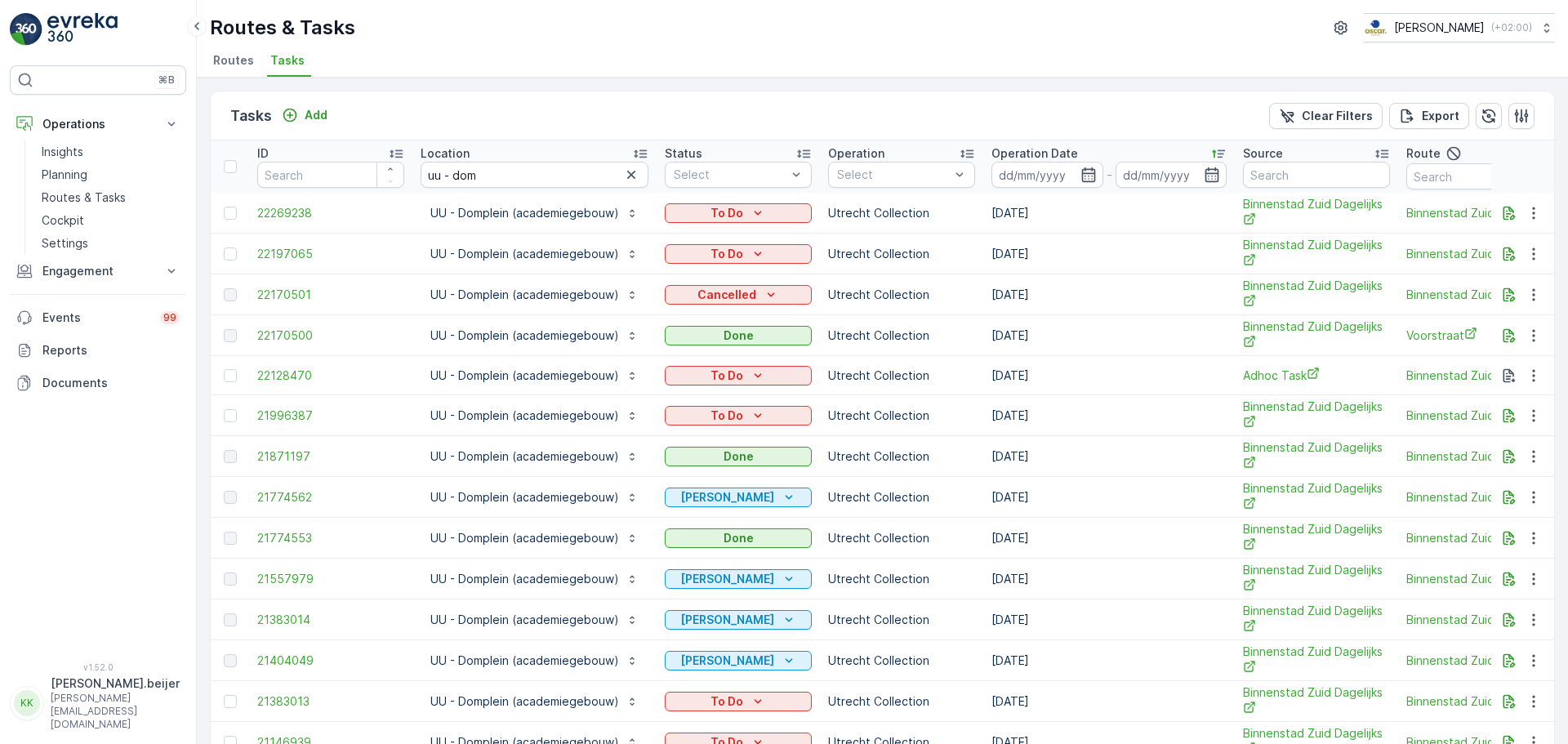
click at [1013, 292] on td "[DATE]" at bounding box center [1108, 295] width 252 height 41
